Goal: Task Accomplishment & Management: Complete application form

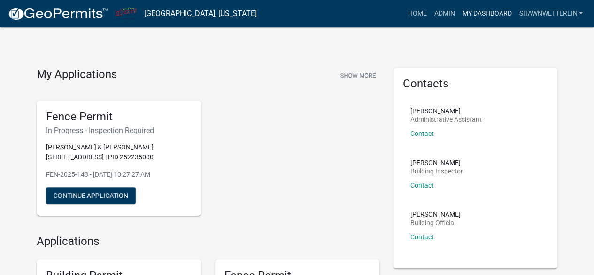
click at [479, 14] on link "My Dashboard" at bounding box center [487, 14] width 57 height 18
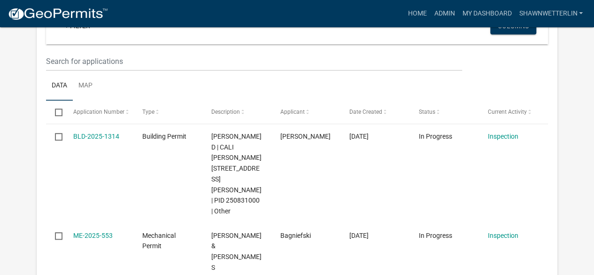
scroll to position [223, 0]
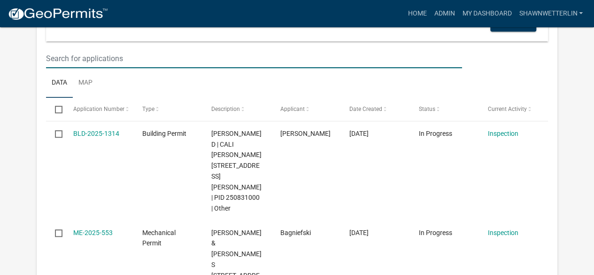
click at [113, 54] on input "text" at bounding box center [254, 58] width 416 height 19
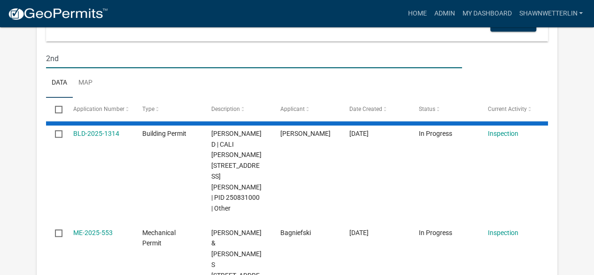
type input "2nd"
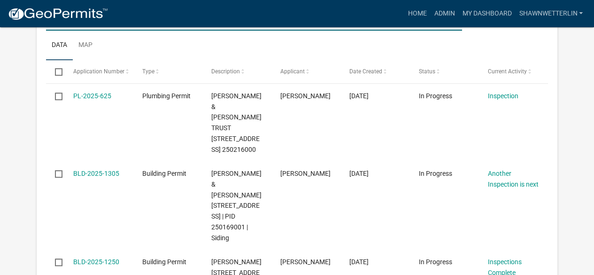
scroll to position [265, 0]
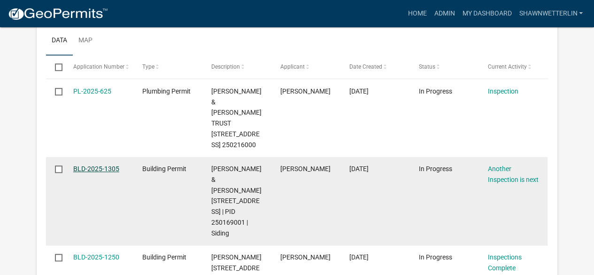
click at [99, 168] on link "BLD-2025-1305" at bounding box center [96, 169] width 46 height 8
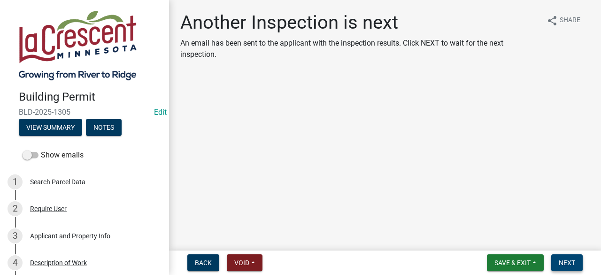
click at [564, 262] on span "Next" at bounding box center [567, 263] width 16 height 8
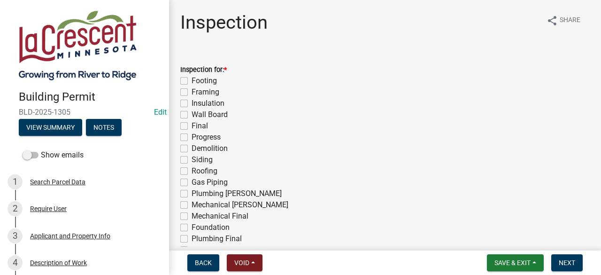
click at [192, 160] on label "Siding" at bounding box center [202, 159] width 21 height 11
click at [192, 160] on input "Siding" at bounding box center [195, 157] width 6 height 6
checkbox input "true"
checkbox input "false"
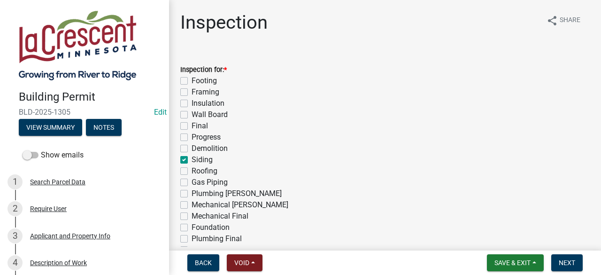
checkbox input "false"
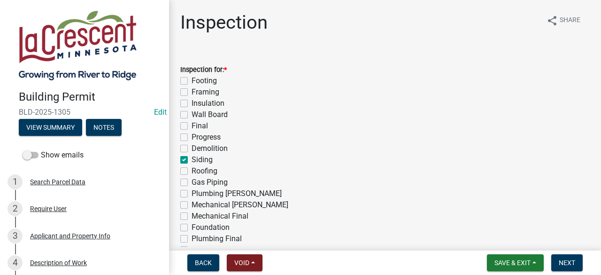
checkbox input "true"
checkbox input "false"
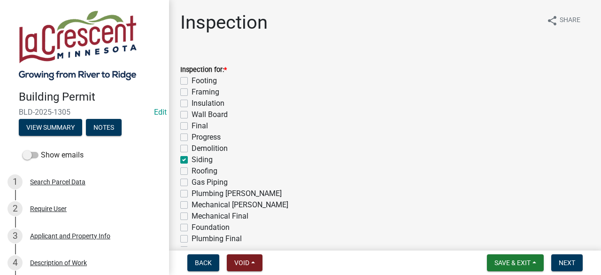
checkbox input "false"
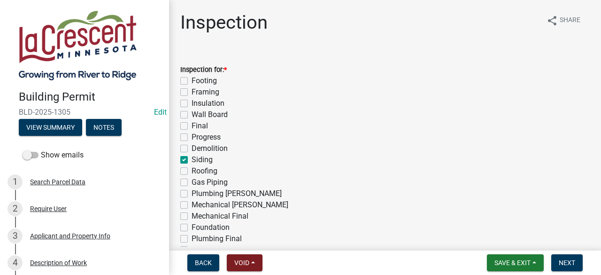
checkbox input "false"
click at [192, 124] on label "Final" at bounding box center [200, 125] width 16 height 11
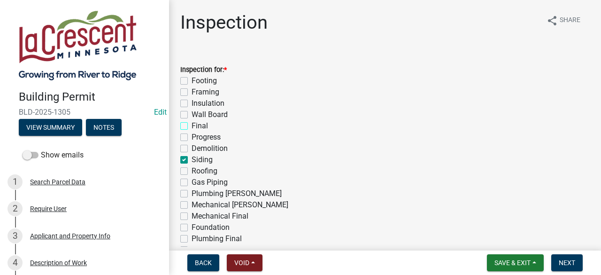
click at [192, 124] on input "Final" at bounding box center [195, 123] width 6 height 6
checkbox input "true"
checkbox input "false"
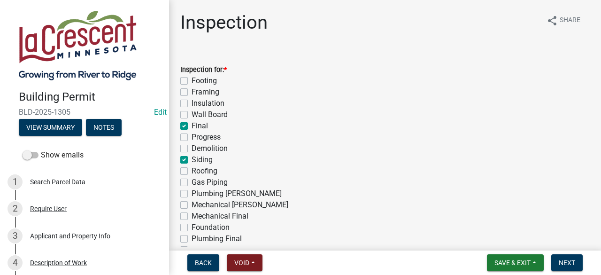
checkbox input "false"
checkbox input "true"
checkbox input "false"
checkbox input "true"
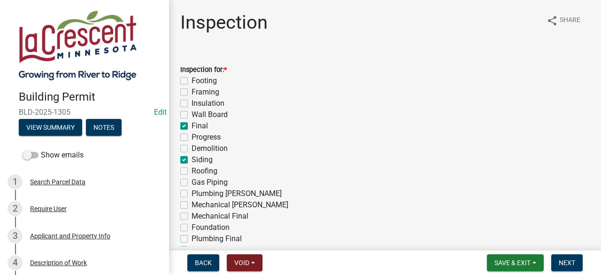
checkbox input "false"
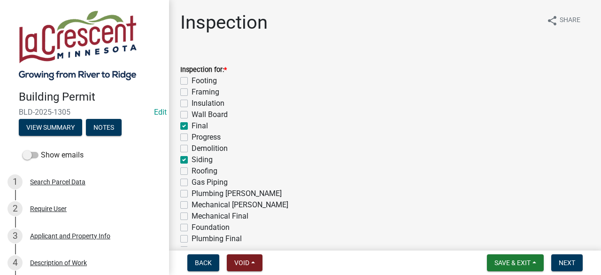
checkbox input "false"
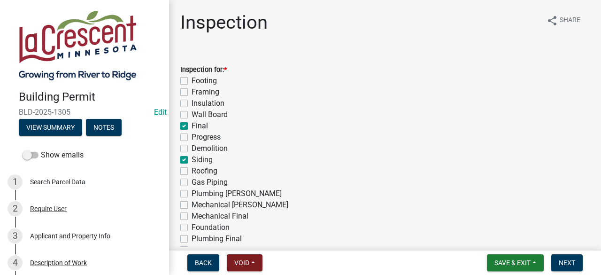
checkbox input "false"
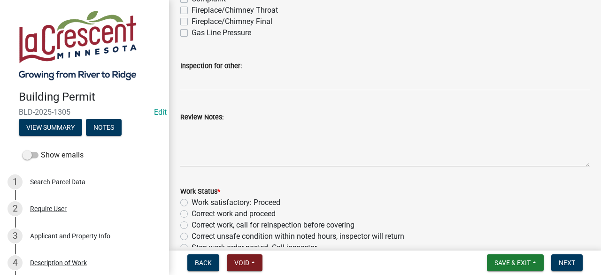
scroll to position [293, 0]
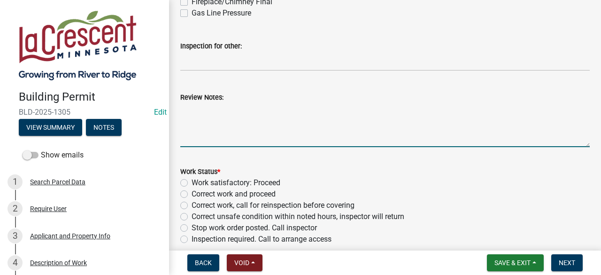
click at [258, 117] on textarea "Review Notes:" at bounding box center [385, 125] width 410 height 44
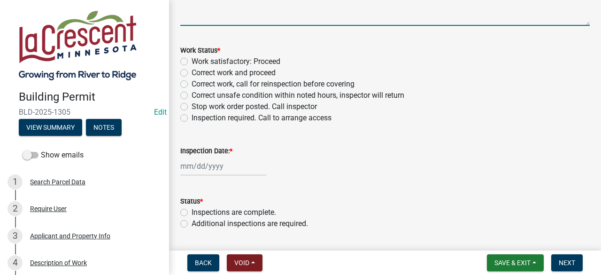
scroll to position [418, 0]
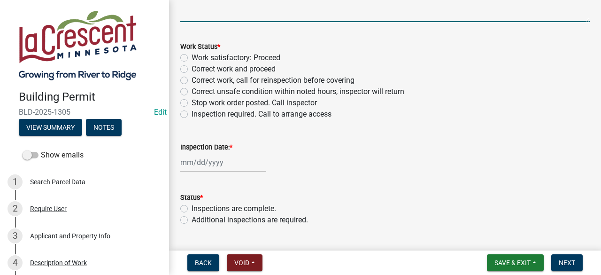
type textarea "Address numbers are installed."
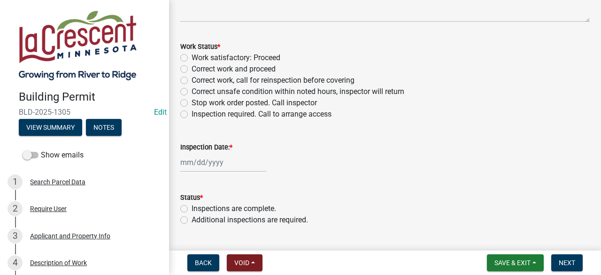
click at [192, 58] on label "Work satisfactory: Proceed" at bounding box center [236, 57] width 89 height 11
click at [192, 58] on input "Work satisfactory: Proceed" at bounding box center [195, 55] width 6 height 6
radio input "true"
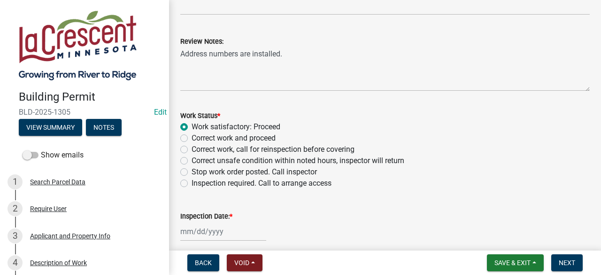
scroll to position [343, 0]
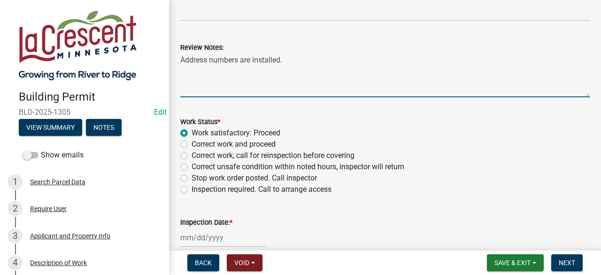
click at [341, 68] on textarea "Address numbers are installed." at bounding box center [385, 75] width 410 height 44
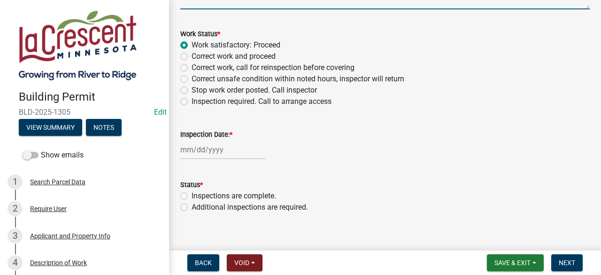
scroll to position [442, 0]
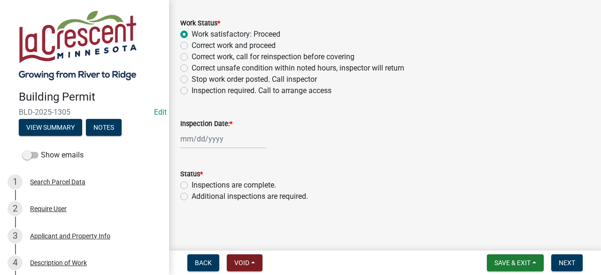
type textarea "Address numbers are installed. Work is completed."
select select "8"
select select "2025"
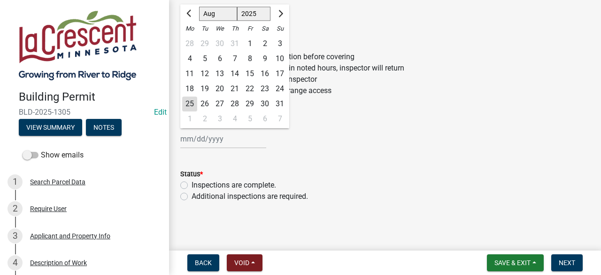
click at [193, 135] on div "[PERSON_NAME] Feb Mar Apr [PERSON_NAME][DATE] Oct Nov [DATE] 1526 1527 1528 152…" at bounding box center [223, 138] width 86 height 19
click at [193, 105] on div "25" at bounding box center [189, 103] width 15 height 15
type input "[DATE]"
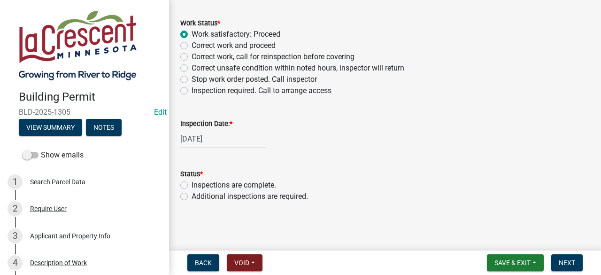
click at [192, 187] on label "Inspections are complete." at bounding box center [234, 184] width 85 height 11
click at [192, 186] on input "Inspections are complete." at bounding box center [195, 182] width 6 height 6
radio input "true"
click at [563, 259] on span "Next" at bounding box center [567, 263] width 16 height 8
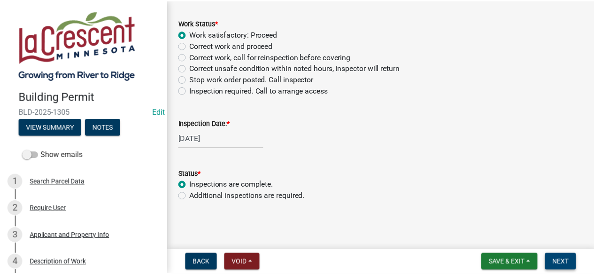
scroll to position [0, 0]
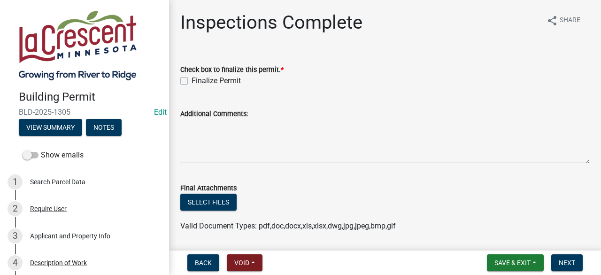
click at [192, 81] on label "Finalize Permit" at bounding box center [216, 80] width 49 height 11
click at [192, 81] on input "Finalize Permit" at bounding box center [195, 78] width 6 height 6
checkbox input "true"
click at [567, 263] on span "Next" at bounding box center [567, 263] width 16 height 8
